Goal: Information Seeking & Learning: Learn about a topic

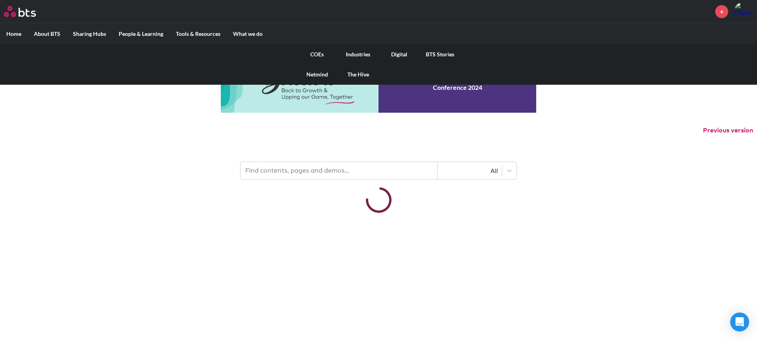
click at [324, 55] on link "COEs" at bounding box center [316, 54] width 41 height 20
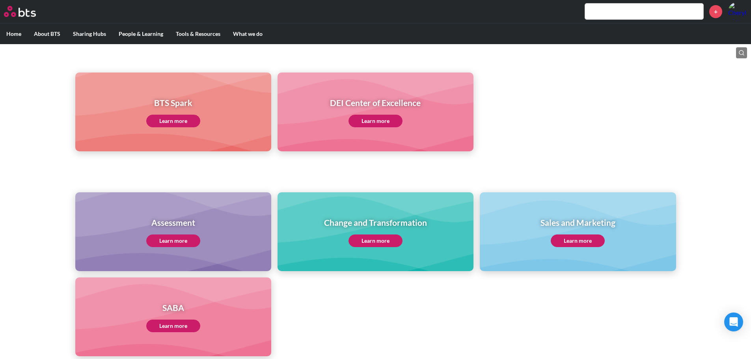
scroll to position [204, 0]
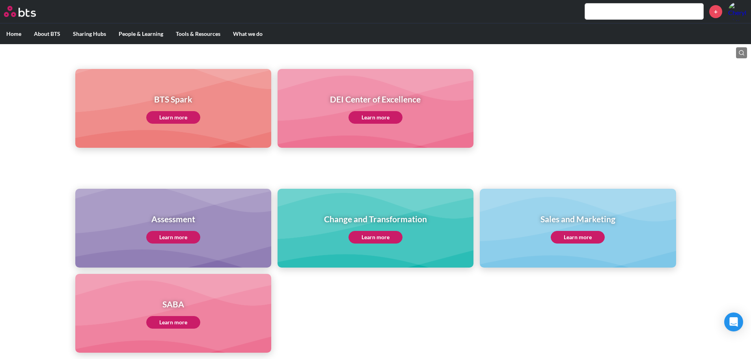
click at [182, 233] on link "Learn more" at bounding box center [173, 237] width 54 height 13
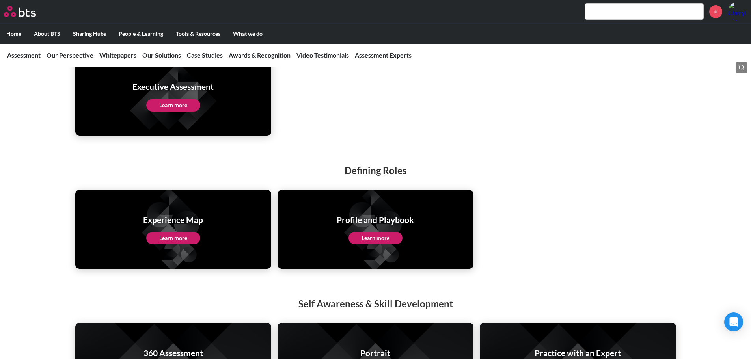
scroll to position [1791, 0]
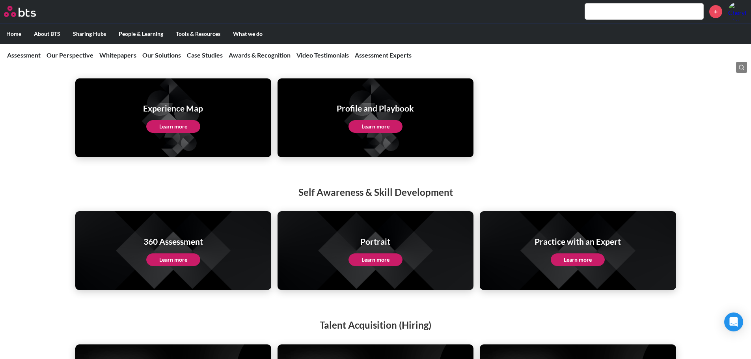
click at [376, 253] on link "Learn more" at bounding box center [375, 259] width 54 height 13
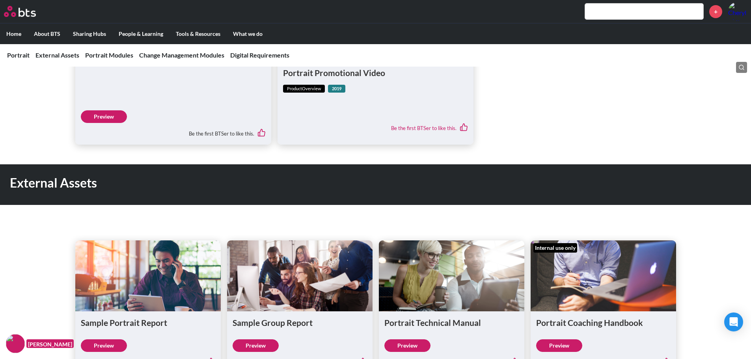
scroll to position [531, 0]
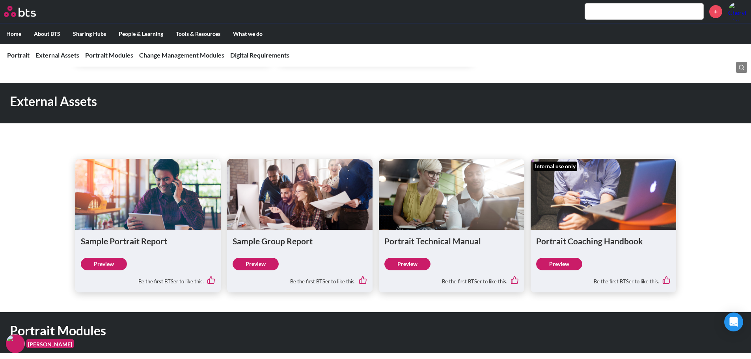
click at [411, 270] on link "Preview" at bounding box center [407, 264] width 46 height 13
